Goal: Task Accomplishment & Management: Complete application form

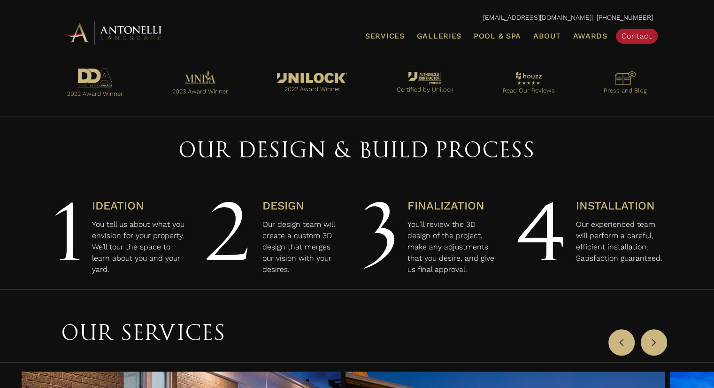
scroll to position [147, 0]
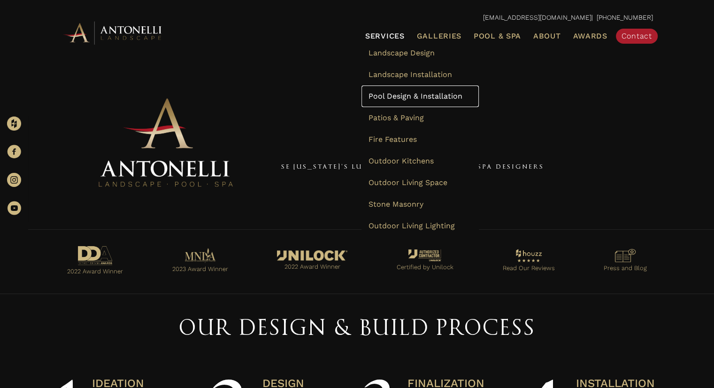
click at [395, 94] on span "Pool Design & Installation" at bounding box center [416, 96] width 94 height 9
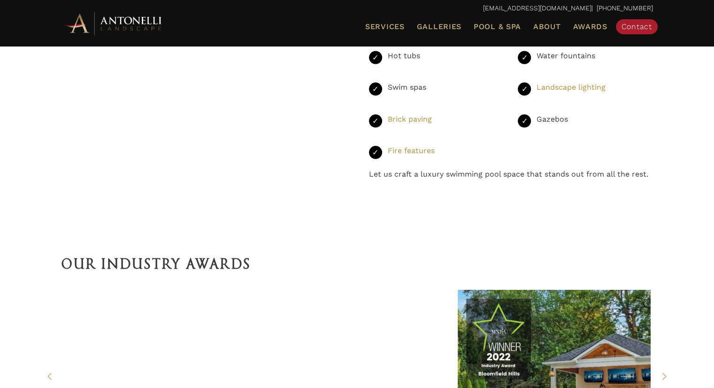
scroll to position [1879, 0]
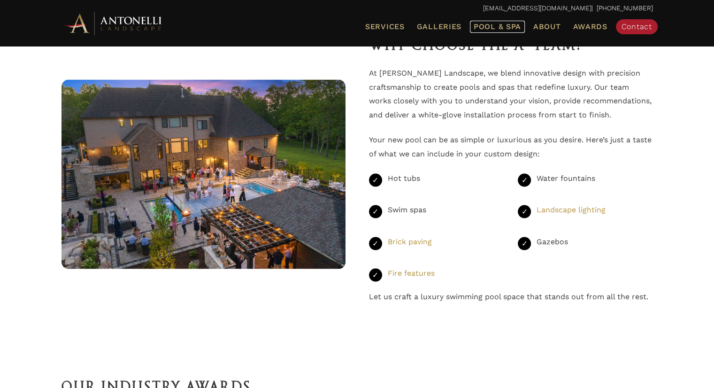
click at [492, 28] on span "Pool & Spa" at bounding box center [497, 26] width 47 height 9
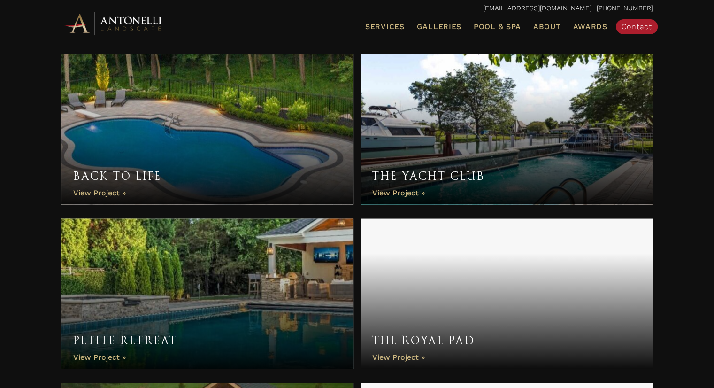
scroll to position [1785, 0]
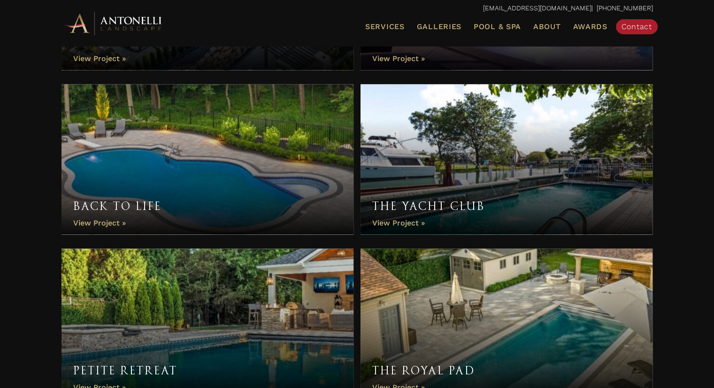
drag, startPoint x: 111, startPoint y: 219, endPoint x: 109, endPoint y: 224, distance: 5.1
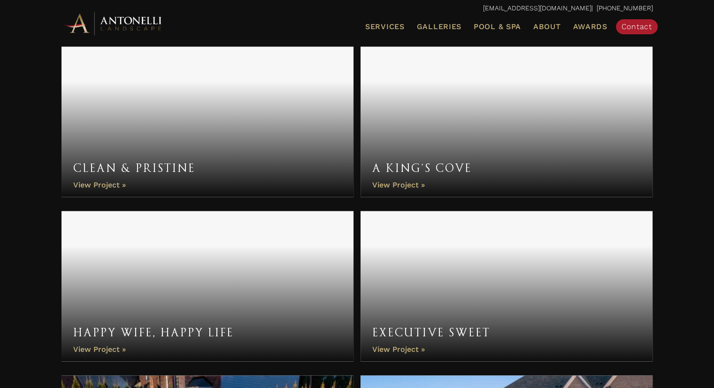
scroll to position [1268, 0]
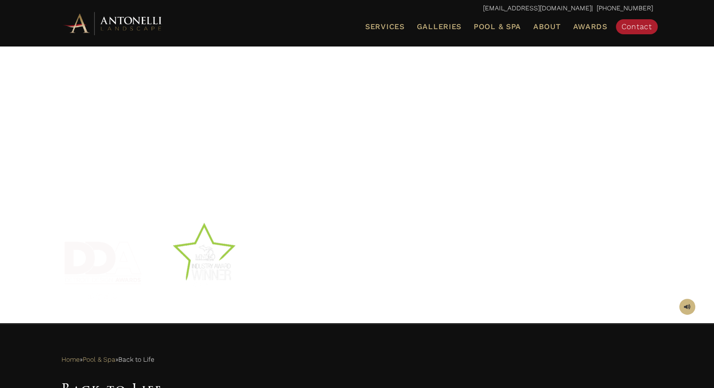
scroll to position [188, 0]
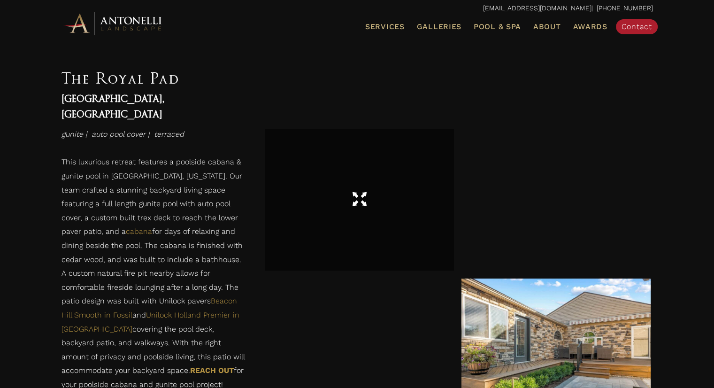
scroll to position [939, 0]
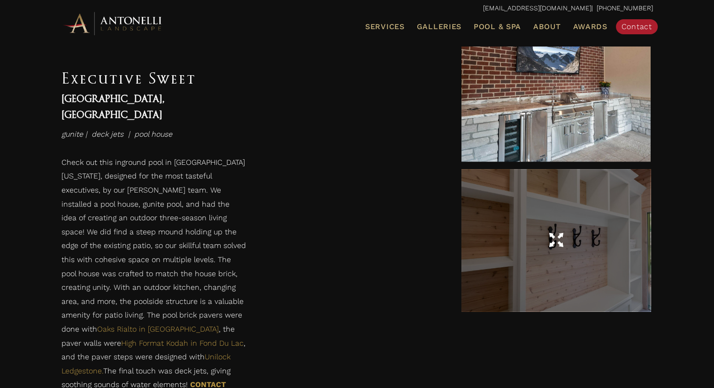
scroll to position [1409, 0]
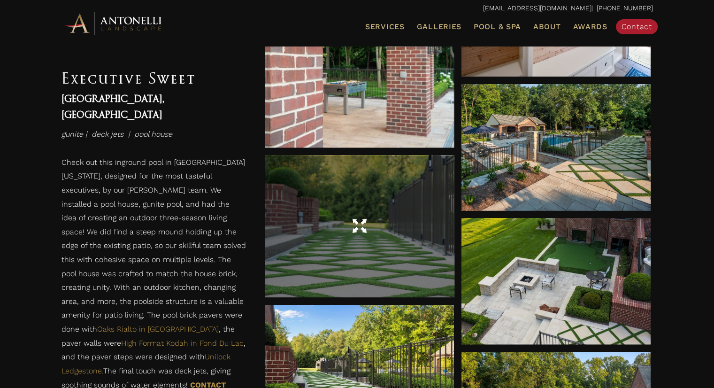
click at [381, 239] on div at bounding box center [359, 226] width 189 height 26
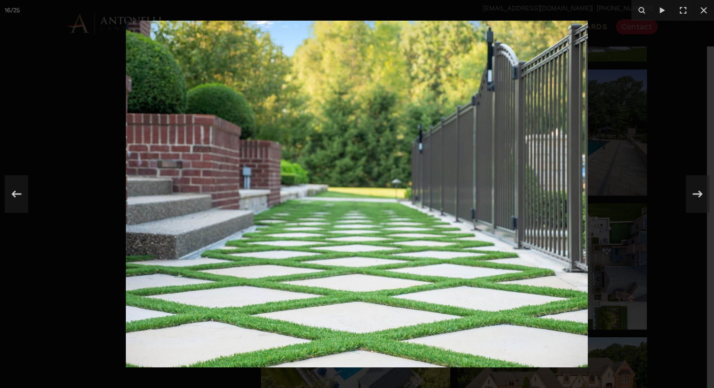
scroll to position [1644, 0]
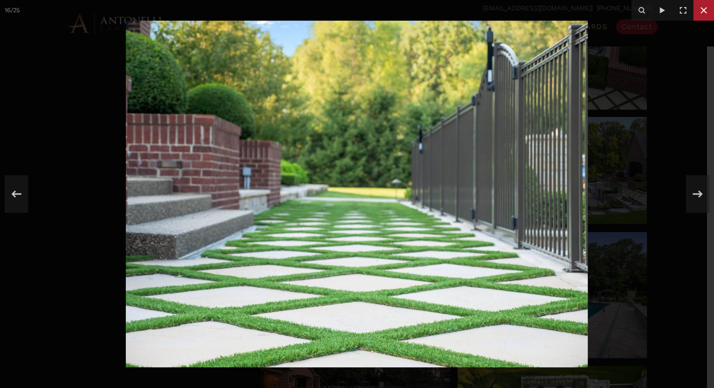
click at [705, 8] on icon at bounding box center [703, 10] width 11 height 11
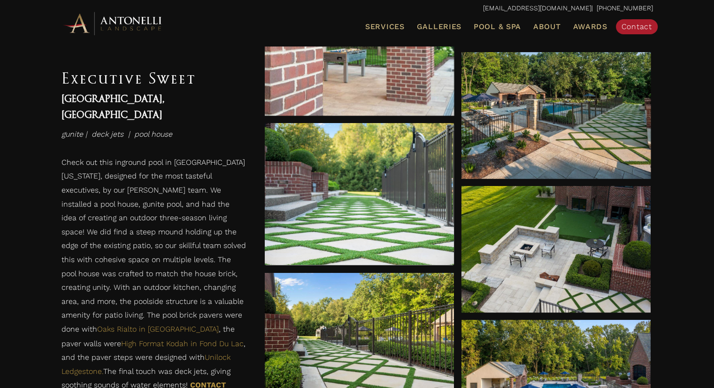
scroll to position [1456, 0]
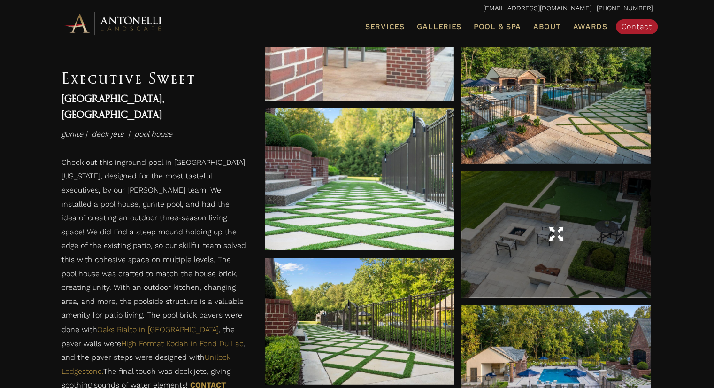
click at [586, 264] on div at bounding box center [556, 234] width 189 height 126
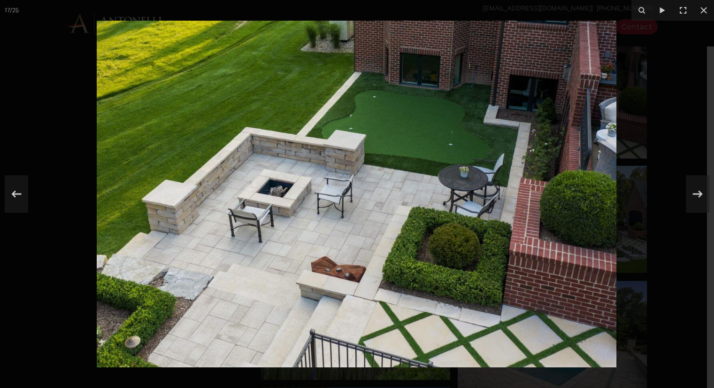
scroll to position [1644, 0]
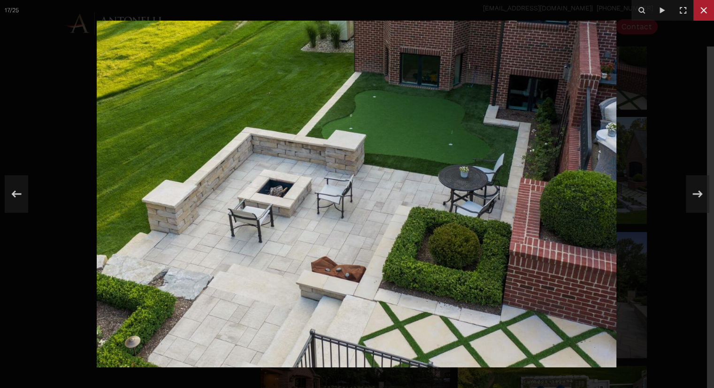
click at [705, 13] on icon at bounding box center [703, 10] width 11 height 11
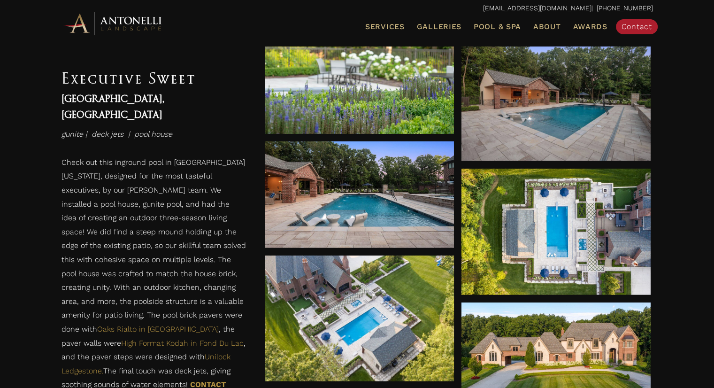
scroll to position [1879, 0]
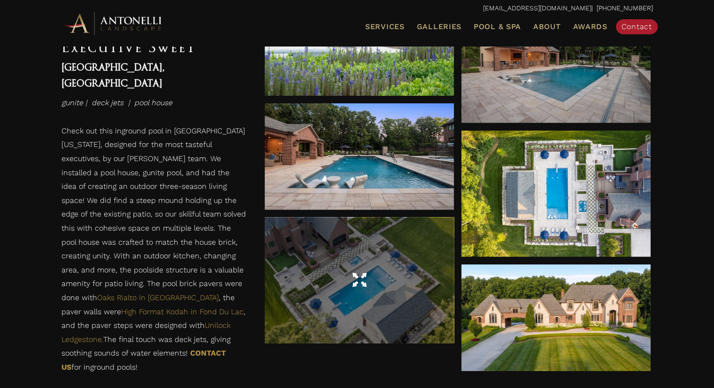
click at [335, 256] on div at bounding box center [359, 280] width 189 height 126
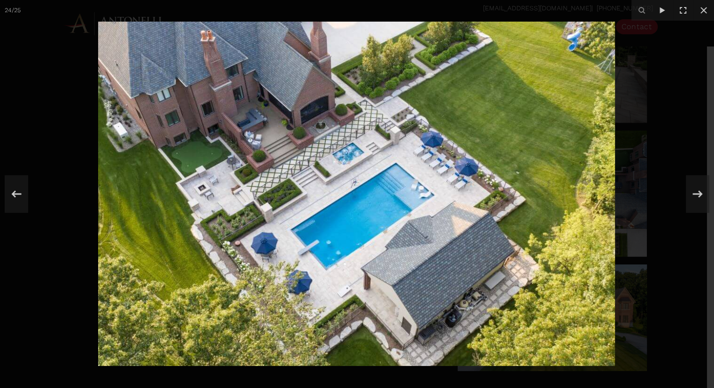
scroll to position [1597, 0]
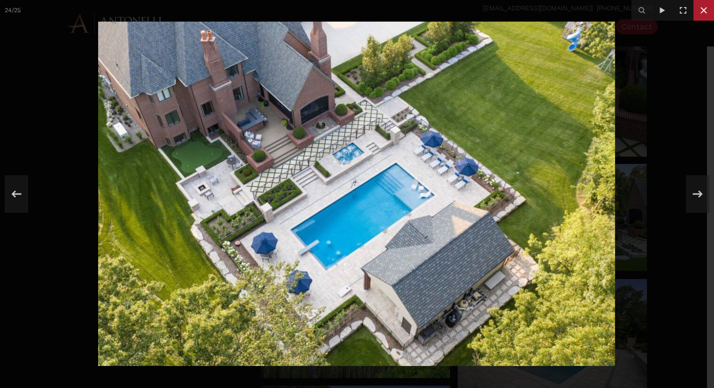
click at [701, 9] on icon at bounding box center [703, 10] width 11 height 11
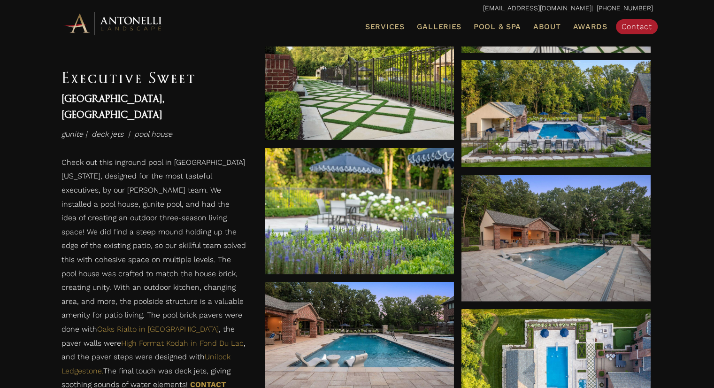
scroll to position [1597, 0]
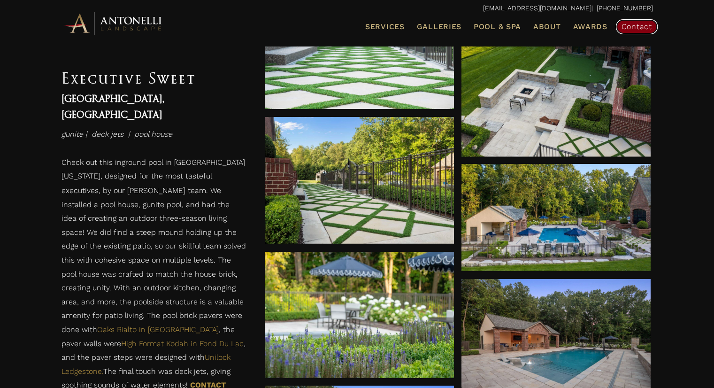
click at [629, 24] on span "Contact" at bounding box center [637, 26] width 31 height 9
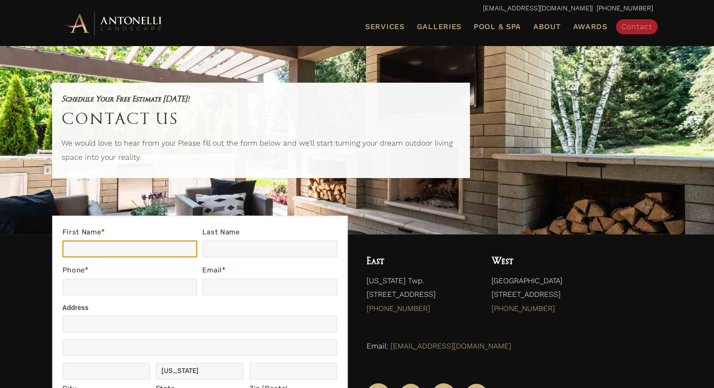
click at [147, 248] on input "First Name *" at bounding box center [129, 249] width 135 height 17
type input "[PERSON_NAME]"
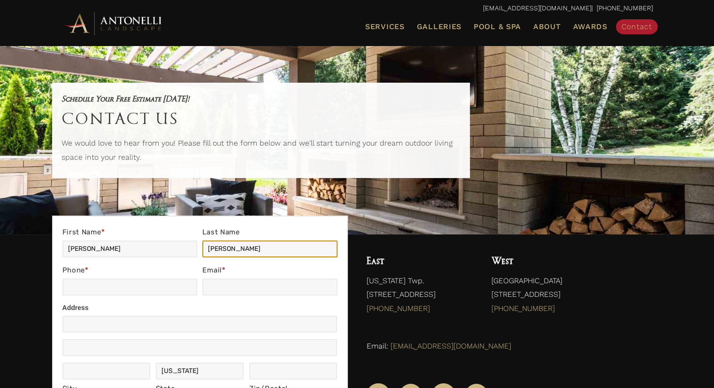
type input "[EMAIL_ADDRESS][DOMAIN_NAME]"
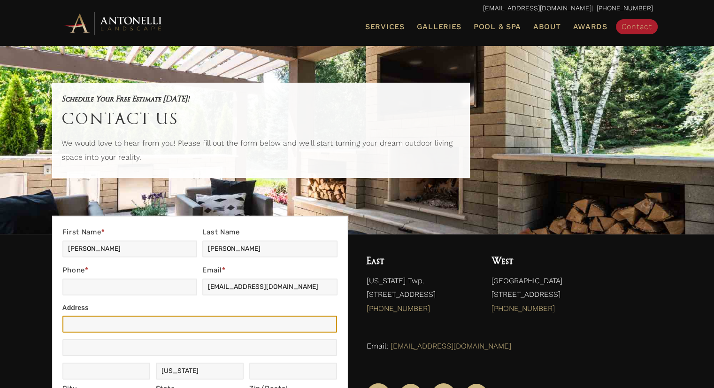
type input "[STREET_ADDRESS]"
type input "[GEOGRAPHIC_DATA]"
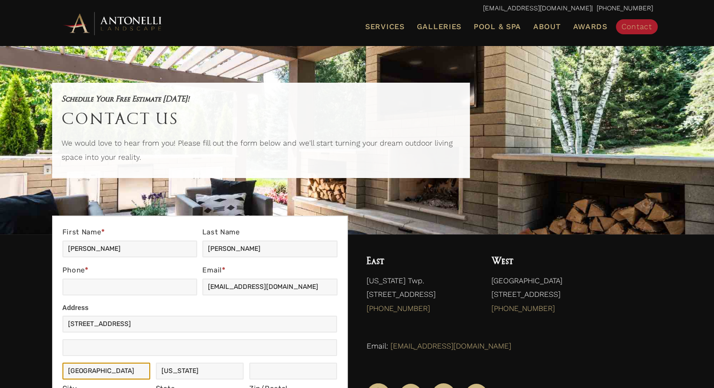
type input "Mi"
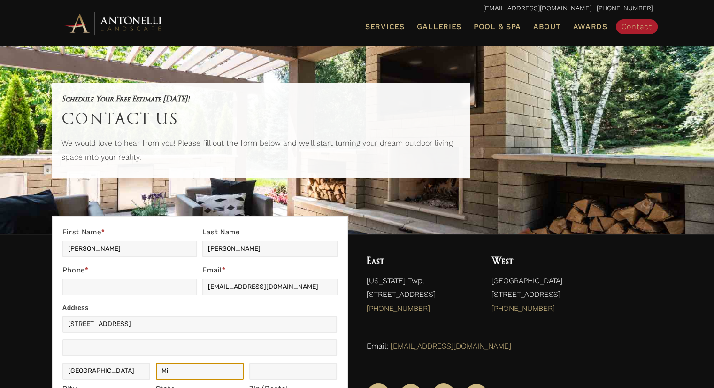
type input "48309"
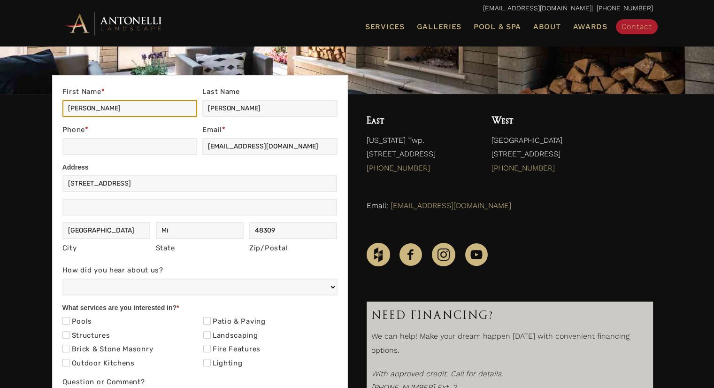
scroll to position [141, 0]
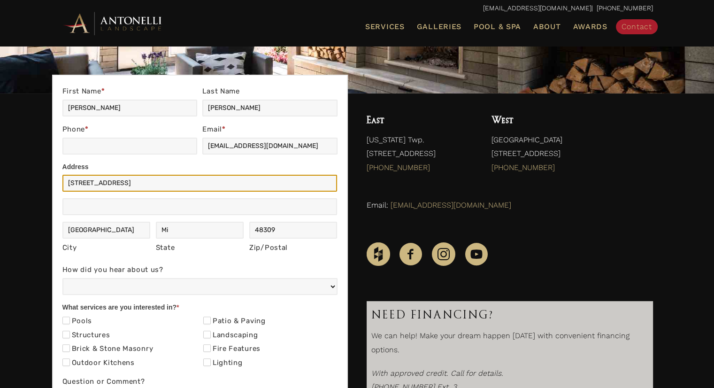
drag, startPoint x: 130, startPoint y: 183, endPoint x: 61, endPoint y: 184, distance: 69.1
click at [61, 184] on div "Contact Us First Name * [PERSON_NAME] Name [GEOGRAPHIC_DATA] Phone * Email * [E…" at bounding box center [200, 295] width 296 height 441
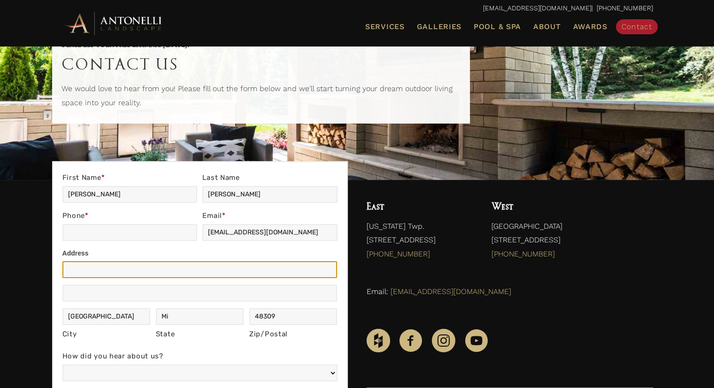
scroll to position [0, 0]
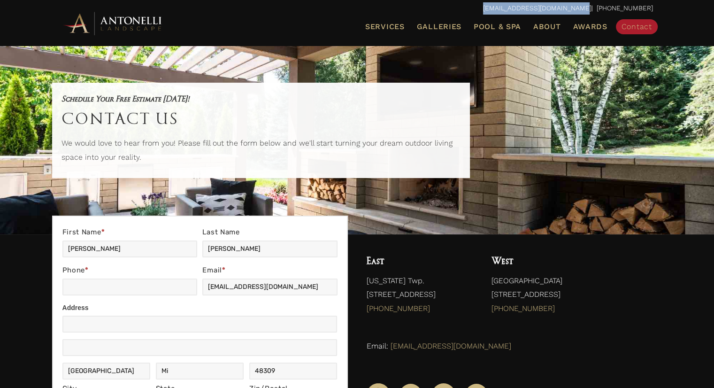
drag, startPoint x: 600, startPoint y: 7, endPoint x: 497, endPoint y: 8, distance: 102.4
click at [497, 8] on p "[EMAIL_ADDRESS][DOMAIN_NAME] | [PHONE_NUMBER]" at bounding box center [358, 8] width 592 height 12
copy link "[EMAIL_ADDRESS][DOMAIN_NAME]"
